Goal: Check status

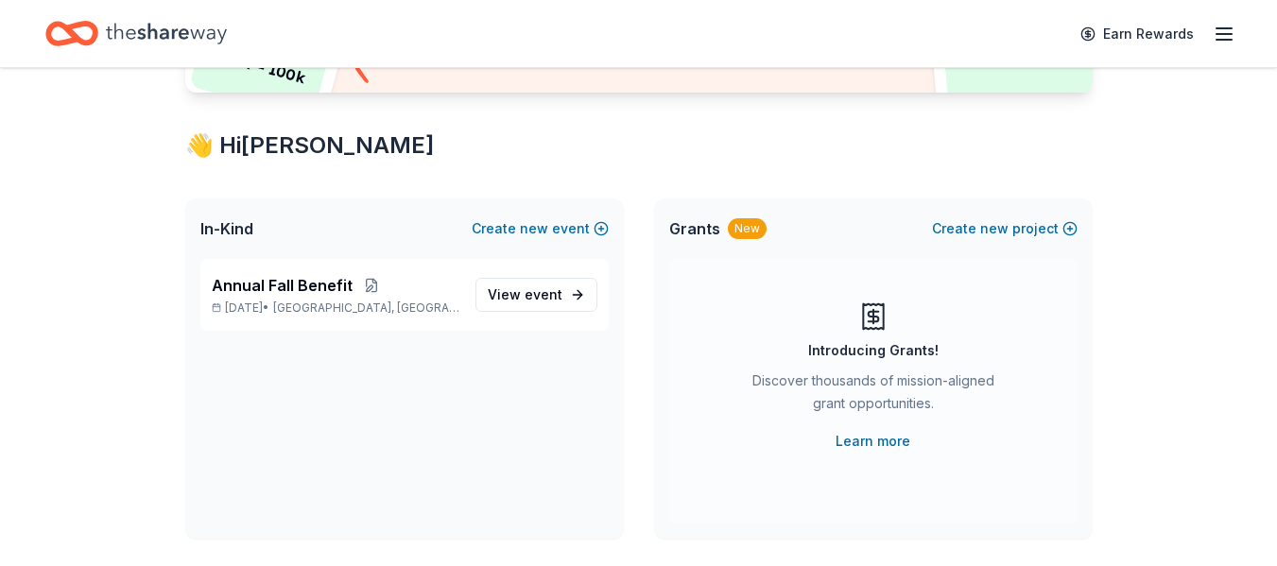
scroll to position [277, 0]
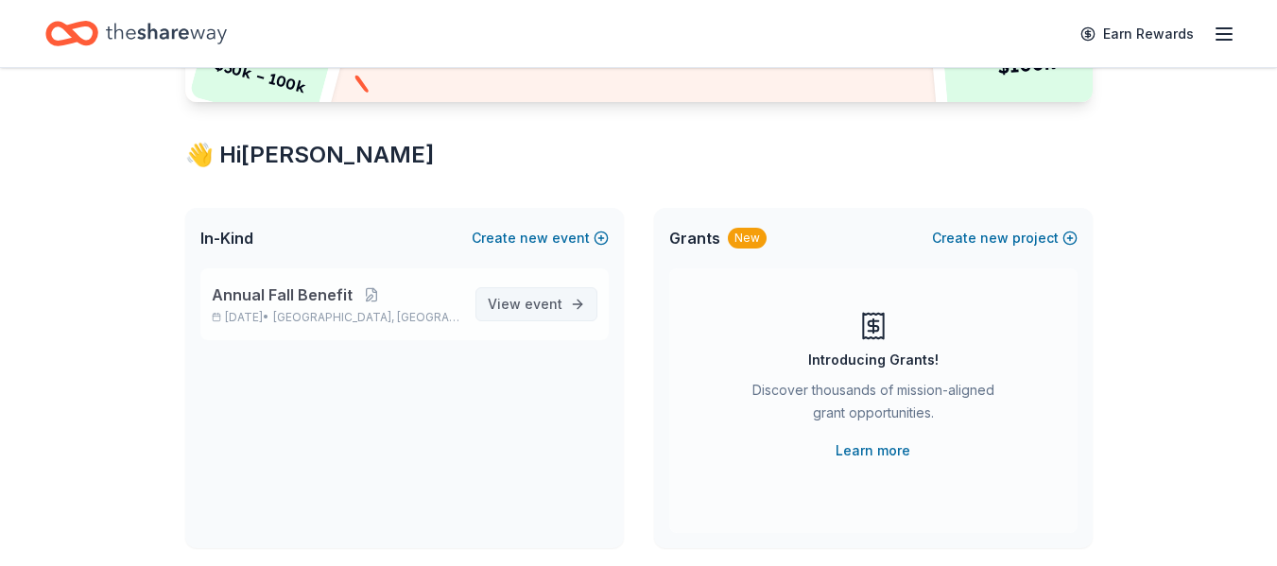
click at [530, 307] on span "event" at bounding box center [543, 304] width 38 height 16
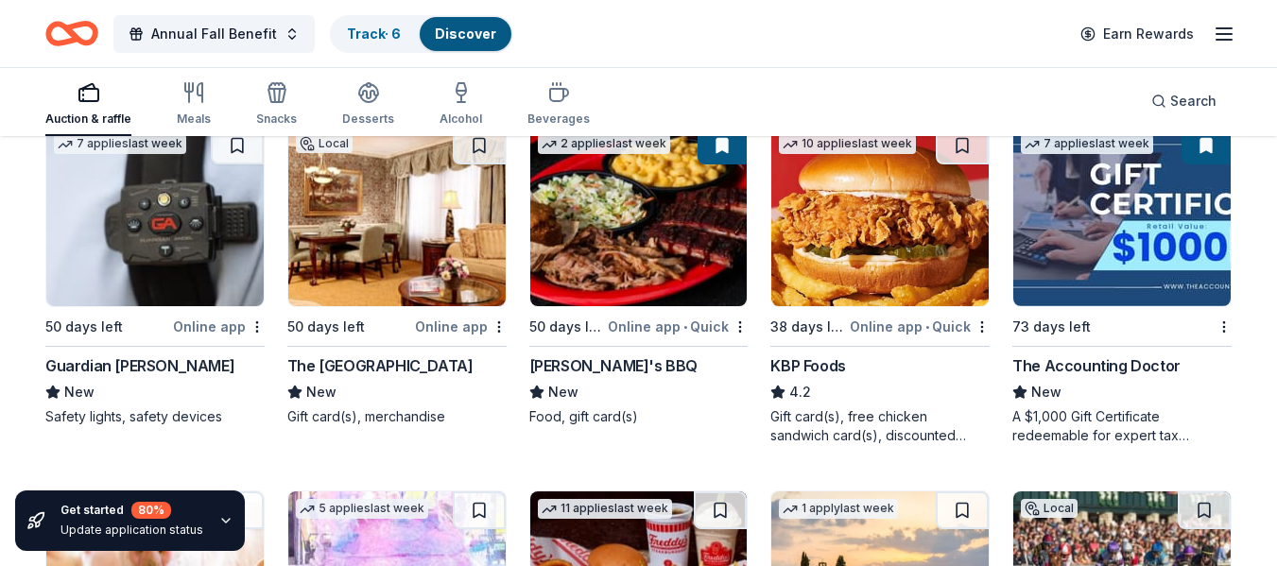
scroll to position [1323, 0]
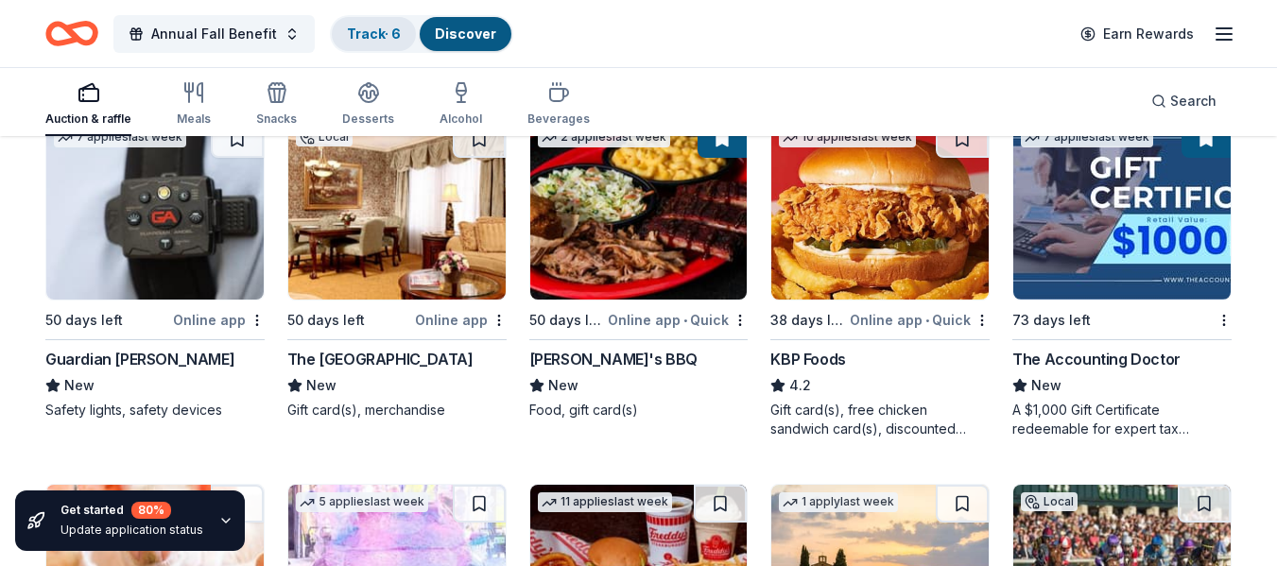
click at [370, 47] on div "Track · 6" at bounding box center [374, 34] width 84 height 34
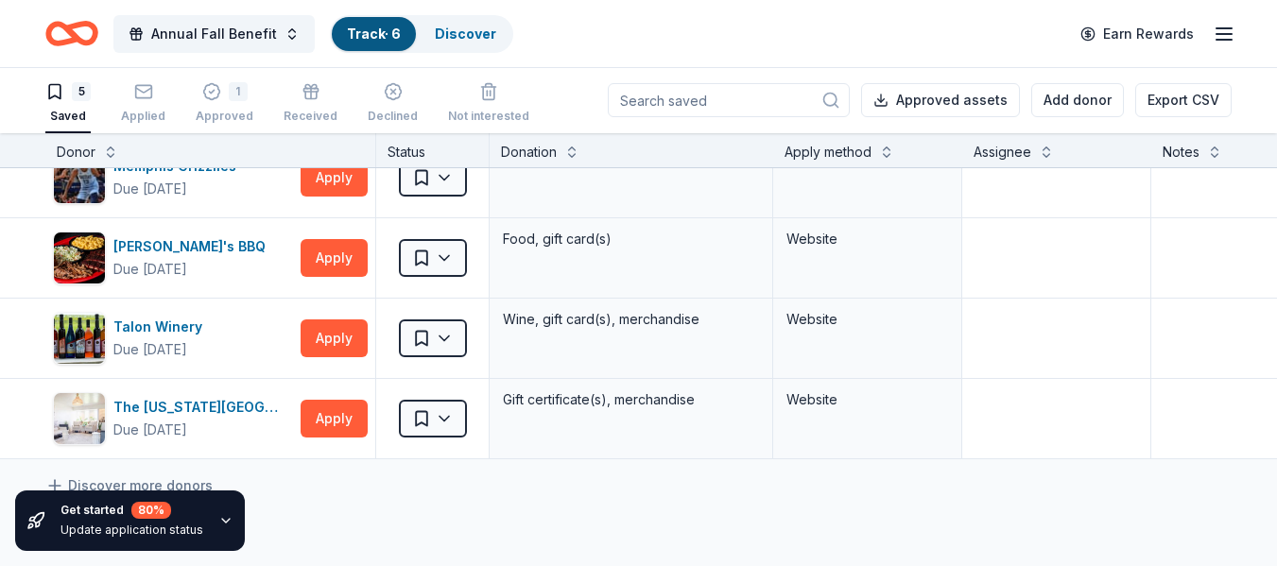
scroll to position [112, 0]
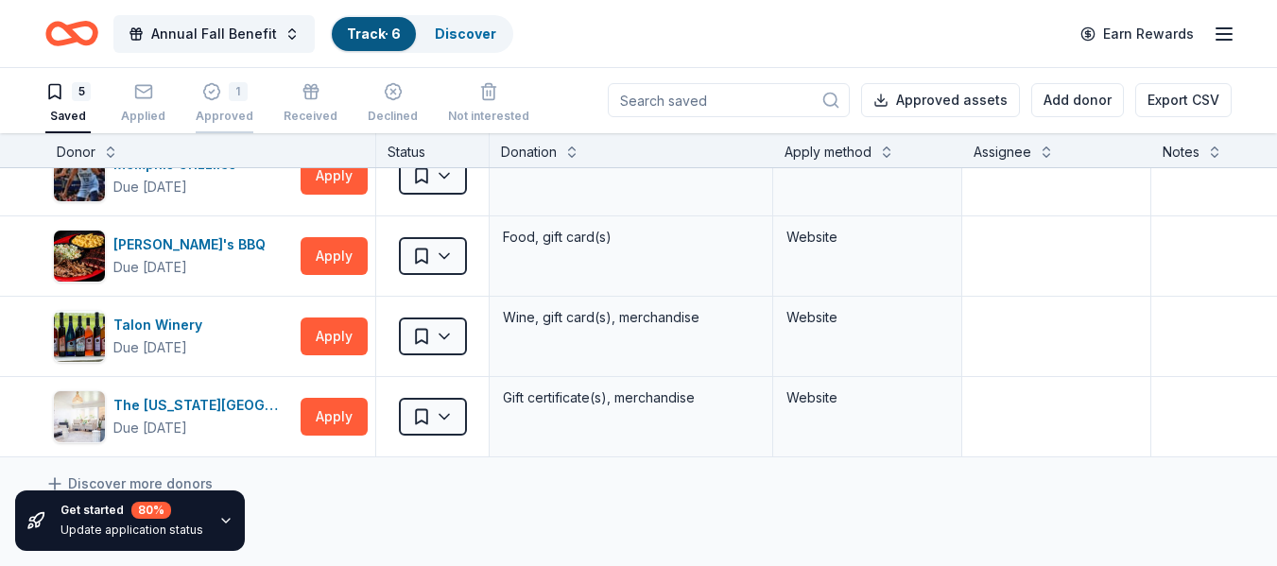
click at [205, 103] on div "1 Approved" at bounding box center [225, 103] width 58 height 42
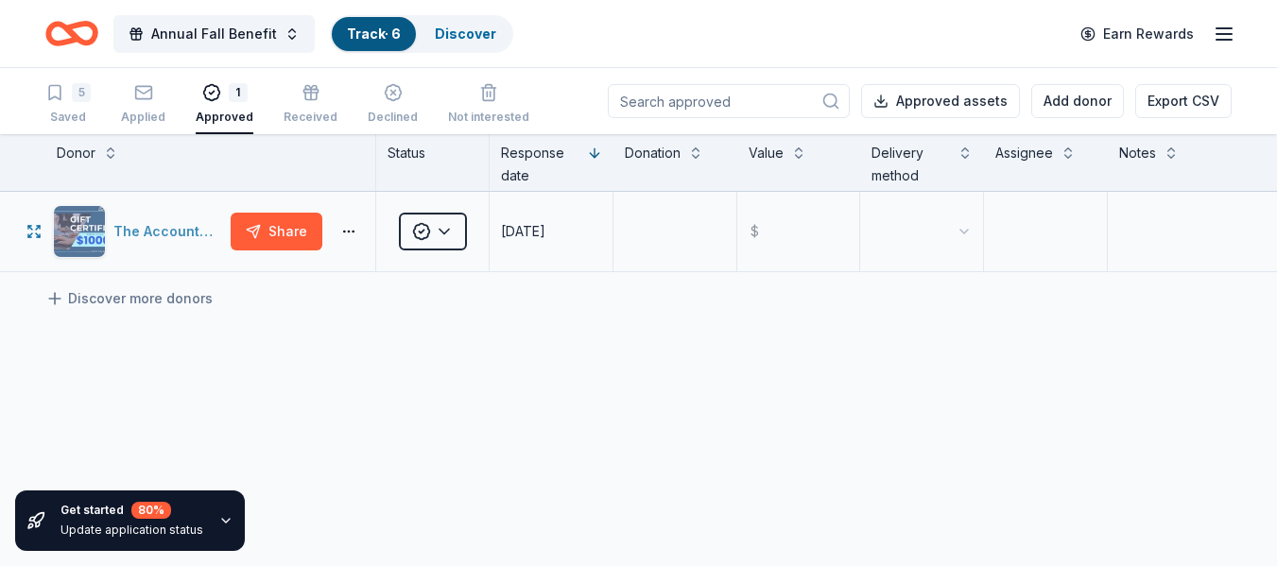
click at [159, 232] on div "The Accounting Doctor" at bounding box center [168, 231] width 110 height 23
